Goal: Task Accomplishment & Management: Manage account settings

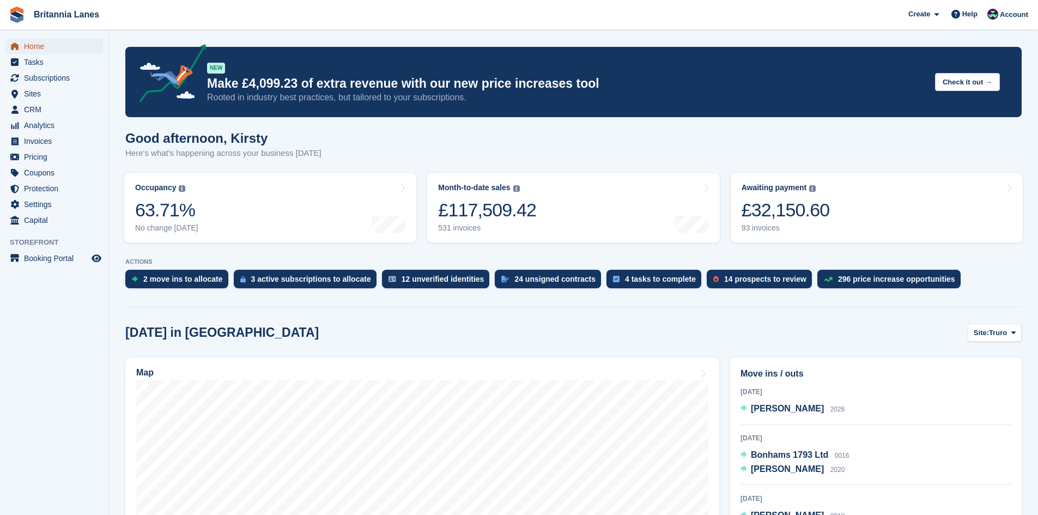
click at [38, 39] on span "Home" at bounding box center [56, 46] width 65 height 15
click at [49, 76] on span "Subscriptions" at bounding box center [56, 77] width 65 height 15
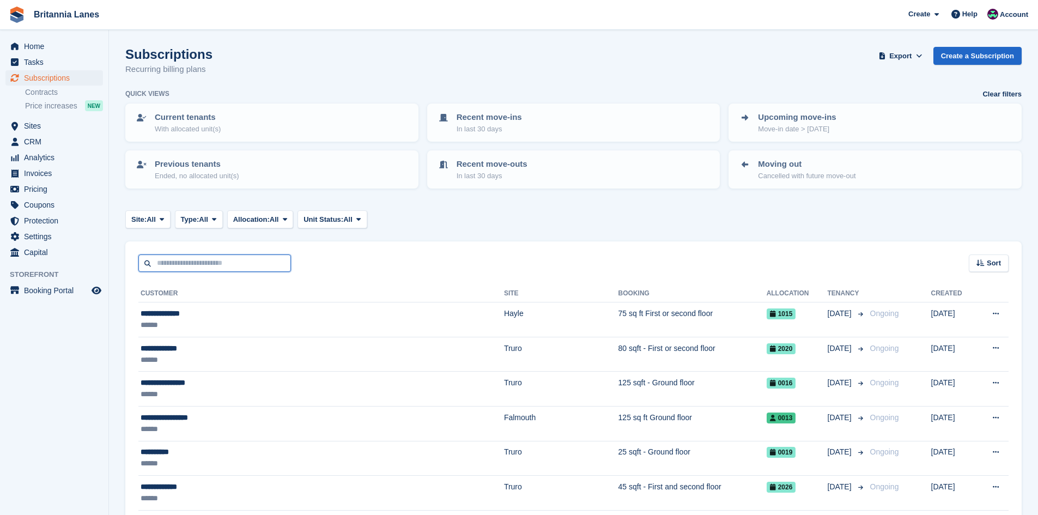
click at [183, 263] on input "text" at bounding box center [214, 264] width 153 height 18
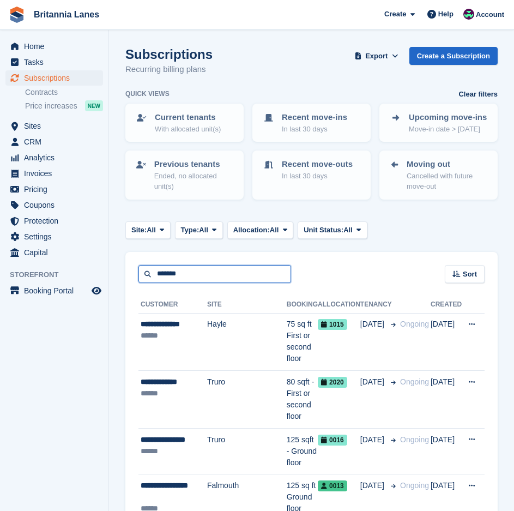
type input "*******"
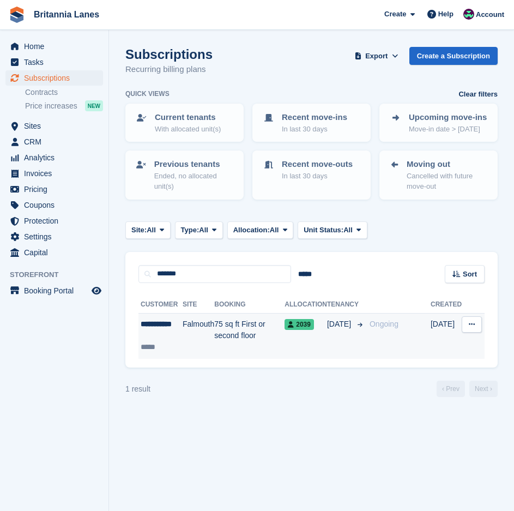
click at [331, 328] on span "17 Jun" at bounding box center [340, 323] width 26 height 11
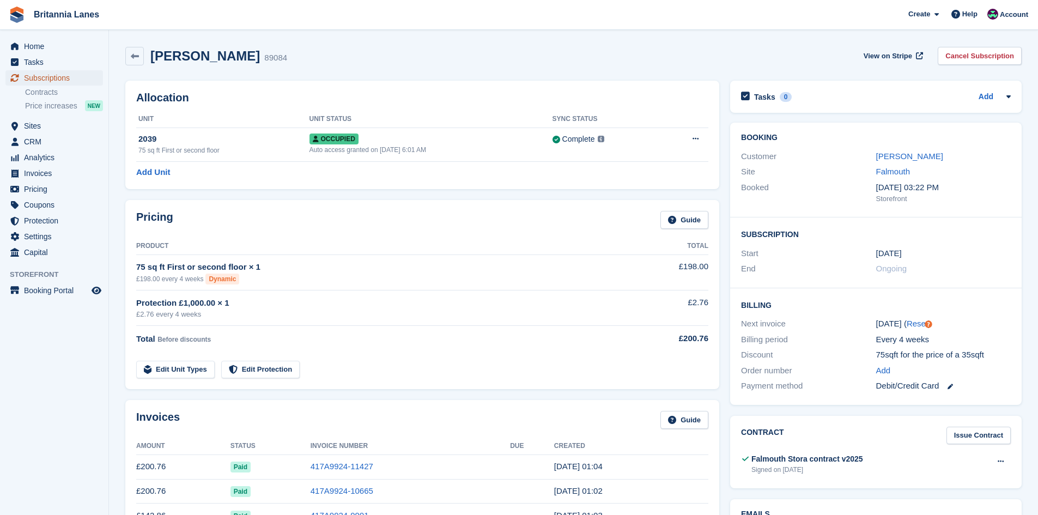
drag, startPoint x: 72, startPoint y: 81, endPoint x: 113, endPoint y: 89, distance: 41.6
click at [72, 81] on span "Subscriptions" at bounding box center [56, 77] width 65 height 15
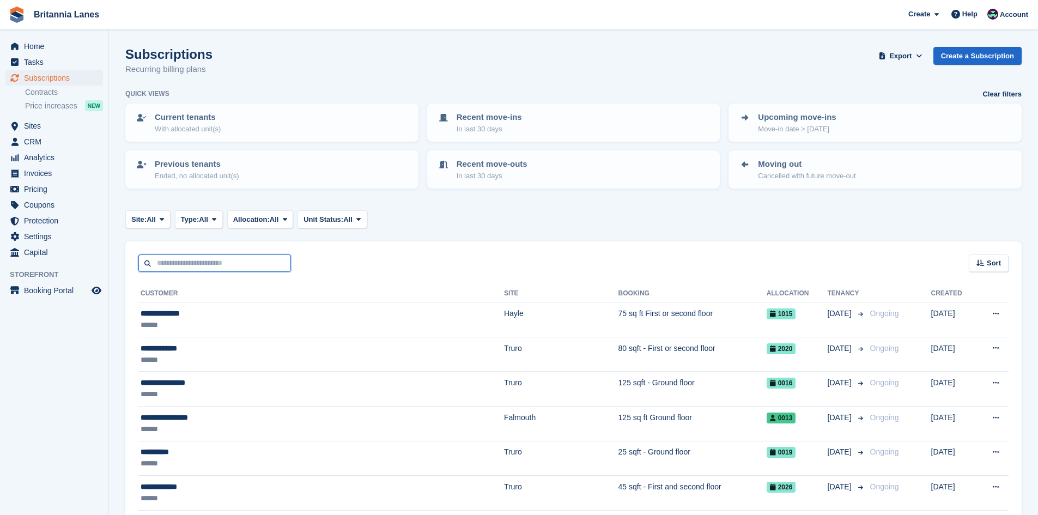
click at [209, 266] on input "text" at bounding box center [214, 264] width 153 height 18
type input "*****"
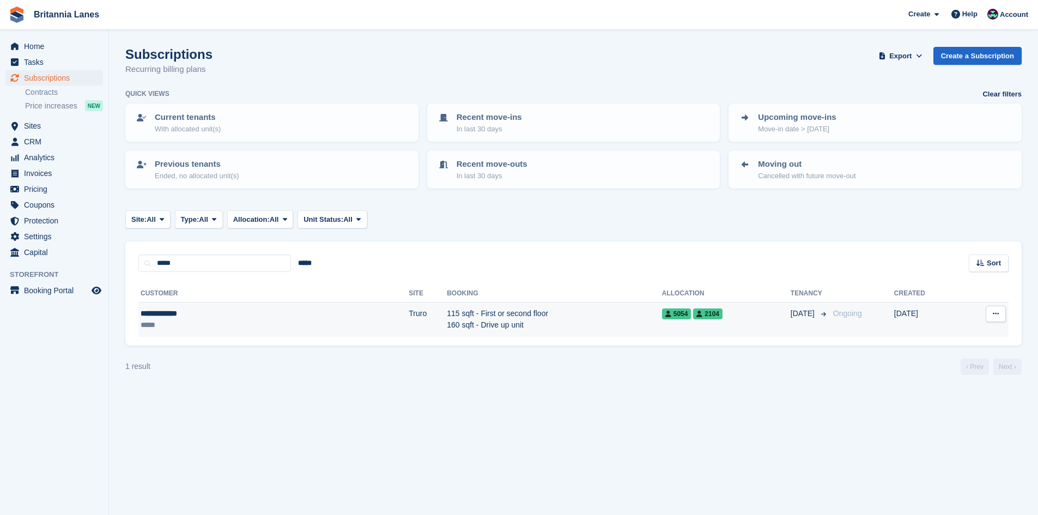
drag, startPoint x: 629, startPoint y: 306, endPoint x: 619, endPoint y: 306, distance: 10.4
click at [513, 306] on td "5054 2104" at bounding box center [726, 319] width 129 height 34
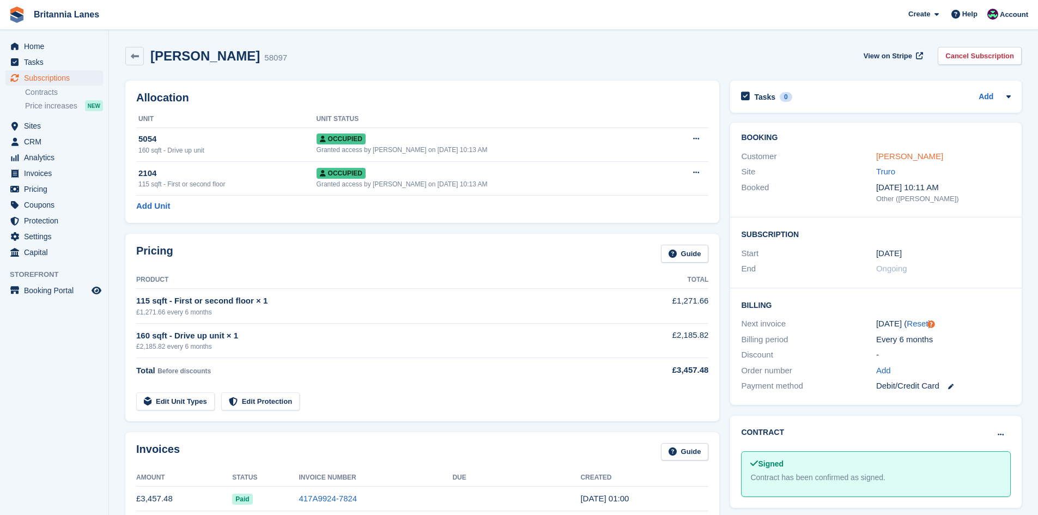
click at [902, 156] on link "Karen Yelland" at bounding box center [909, 156] width 67 height 9
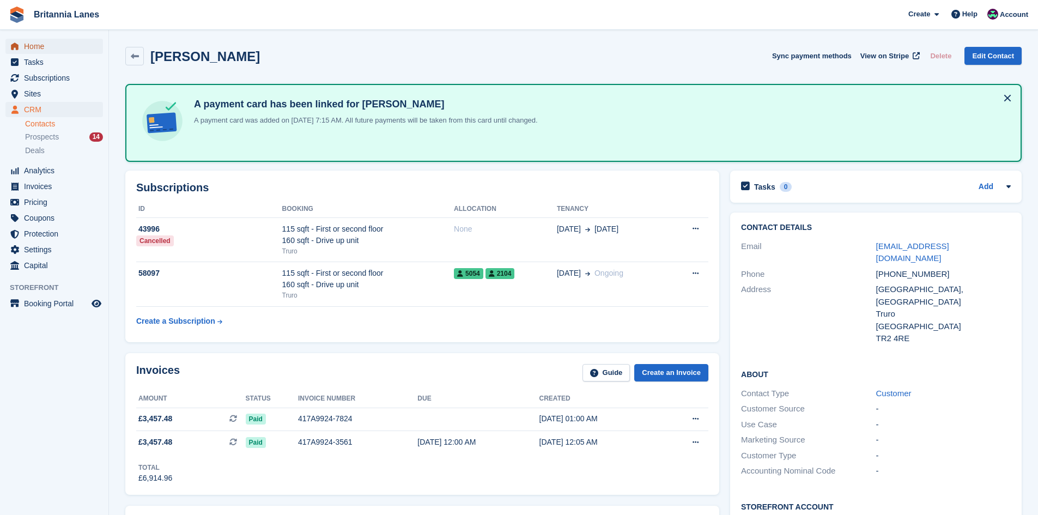
click at [79, 39] on span "Home" at bounding box center [56, 46] width 65 height 15
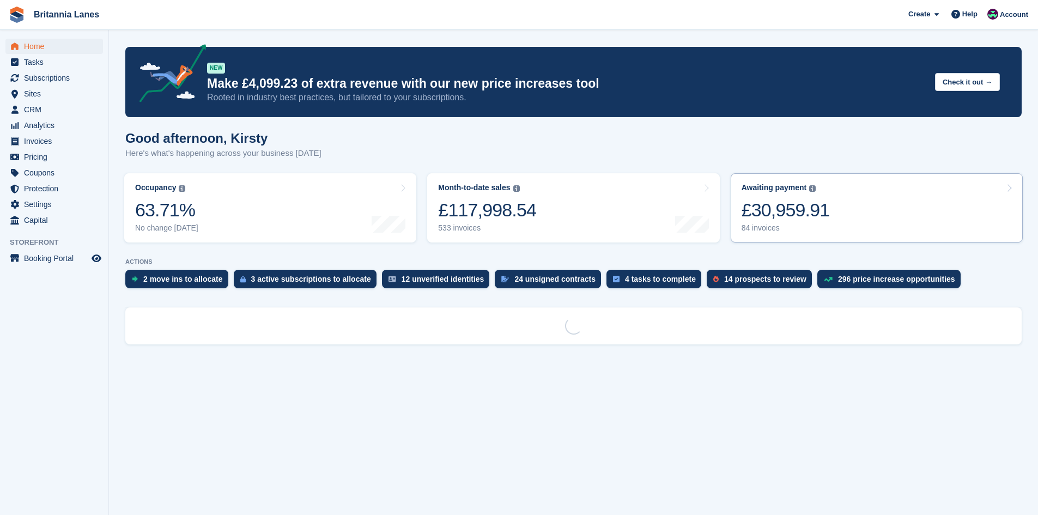
click at [848, 224] on link "Awaiting payment The total outstanding balance on all open invoices. £30,959.91…" at bounding box center [877, 207] width 292 height 69
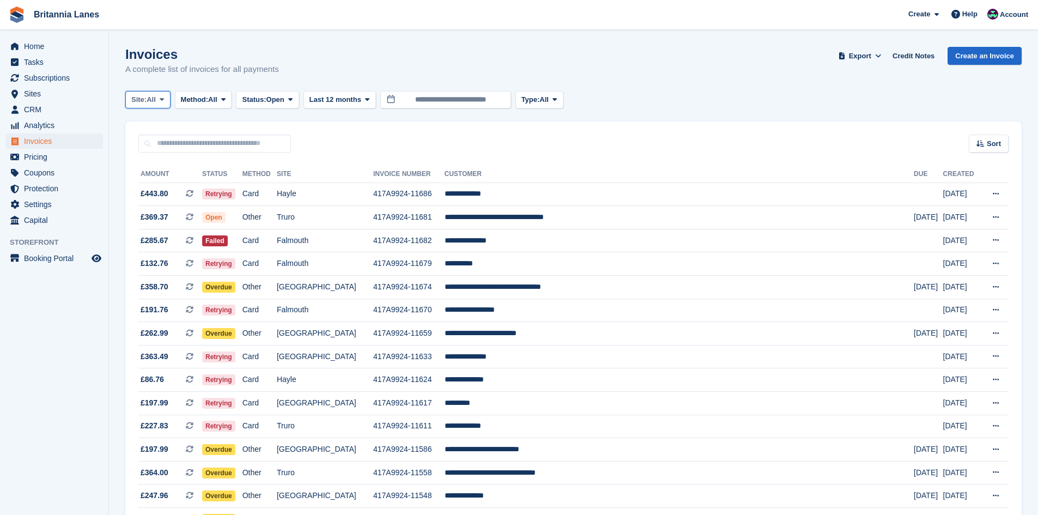
click at [154, 97] on span "All" at bounding box center [151, 99] width 9 height 11
click at [145, 160] on link "Falmouth" at bounding box center [179, 165] width 98 height 20
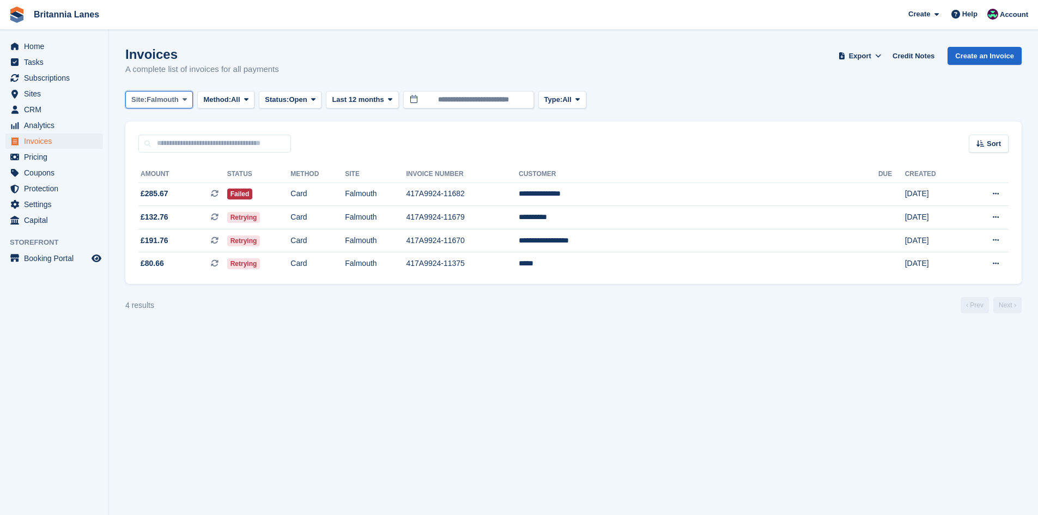
click at [151, 101] on span "Falmouth" at bounding box center [163, 99] width 32 height 11
click at [150, 201] on link "Hayle" at bounding box center [179, 204] width 98 height 20
